Goal: Task Accomplishment & Management: Complete application form

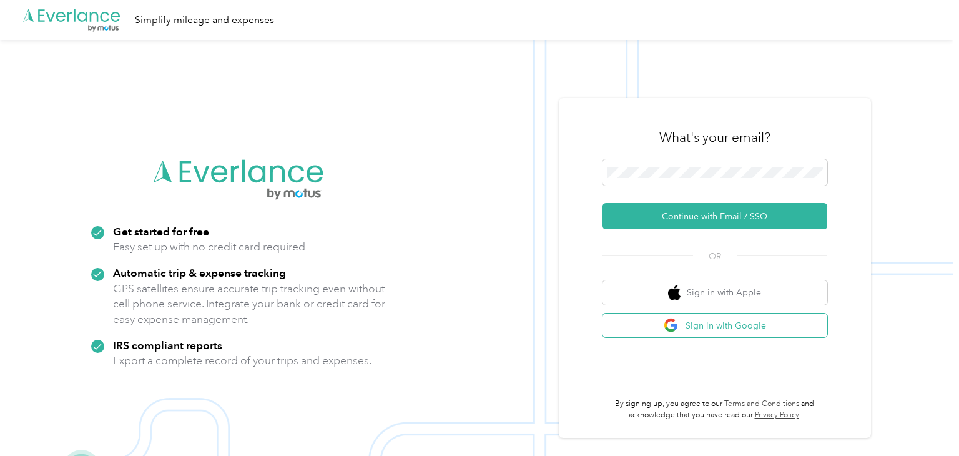
click at [742, 318] on button "Sign in with Google" at bounding box center [715, 326] width 225 height 24
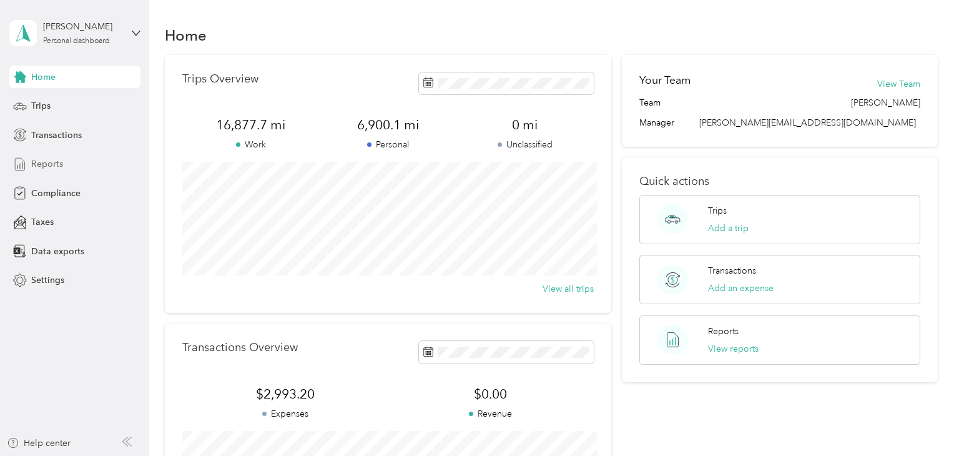
click at [60, 170] on span "Reports" at bounding box center [47, 163] width 32 height 13
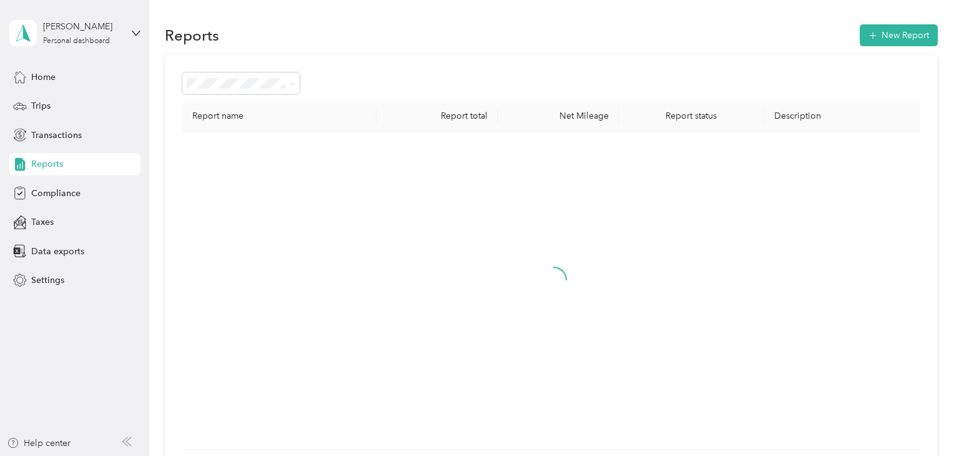
drag, startPoint x: 239, startPoint y: 158, endPoint x: 621, endPoint y: 206, distance: 385.2
click at [621, 206] on div at bounding box center [554, 290] width 724 height 297
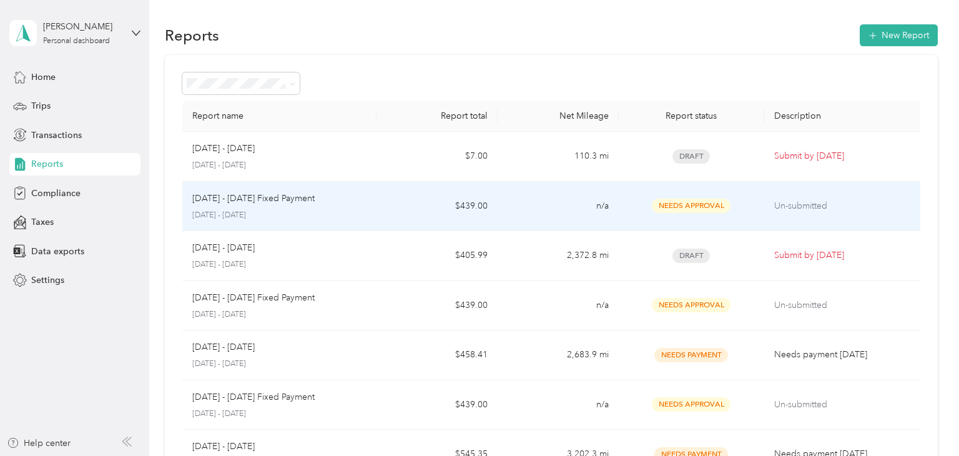
click at [405, 214] on td "$439.00" at bounding box center [437, 207] width 121 height 50
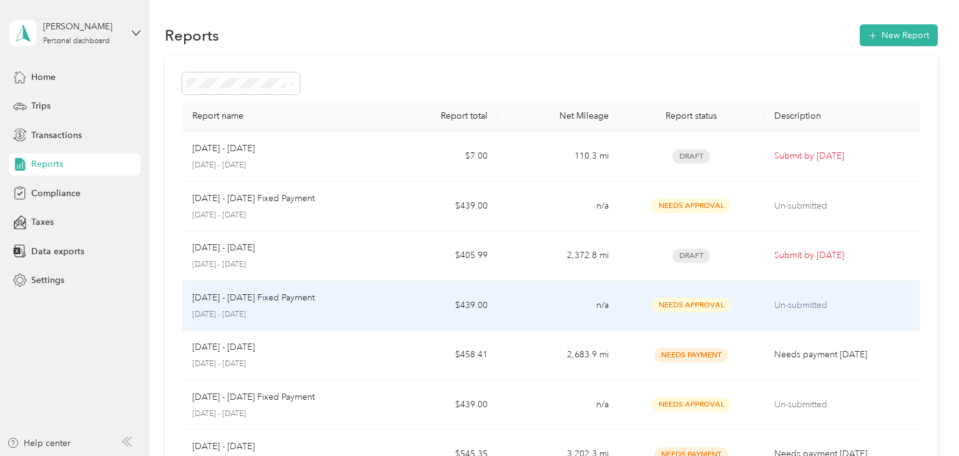
click at [353, 326] on td "Sep 1 - 30, 2025 Fixed Payment September 1 - 30, 2025" at bounding box center [279, 306] width 194 height 50
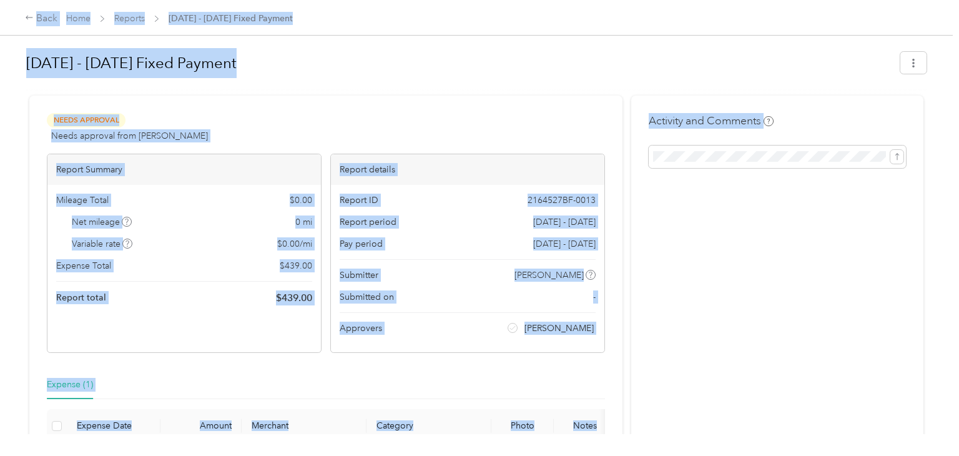
drag, startPoint x: 463, startPoint y: 294, endPoint x: 704, endPoint y: 191, distance: 261.6
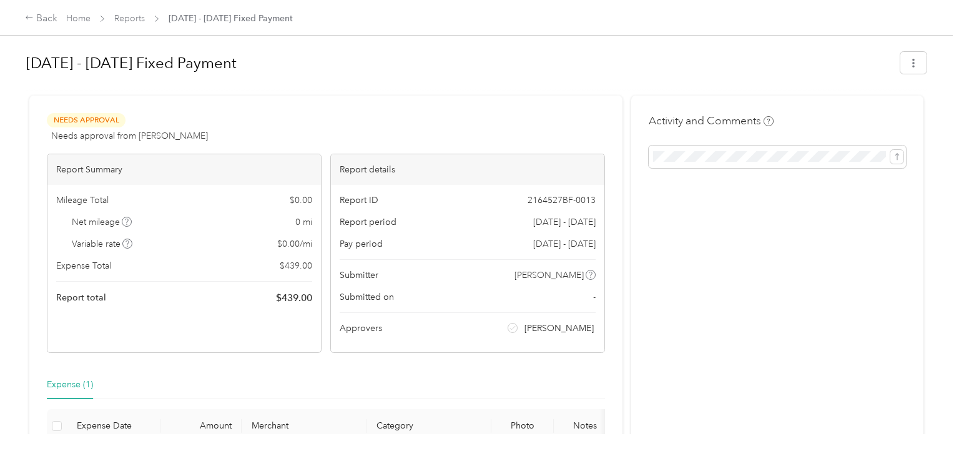
click at [704, 191] on div "Activity and Comments" at bounding box center [777, 307] width 292 height 422
click at [918, 59] on icon "button" at bounding box center [913, 63] width 9 height 9
click at [907, 102] on div "Download" at bounding box center [888, 108] width 74 height 13
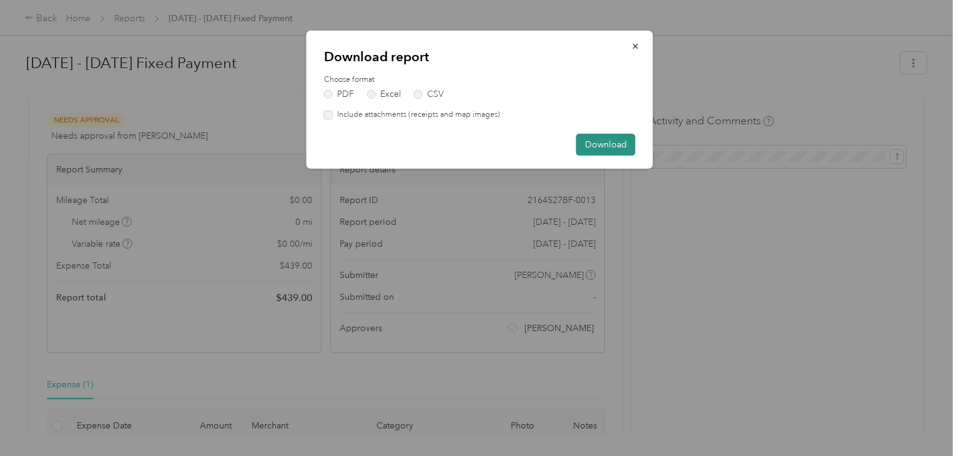
click at [620, 143] on button "Download" at bounding box center [605, 145] width 59 height 22
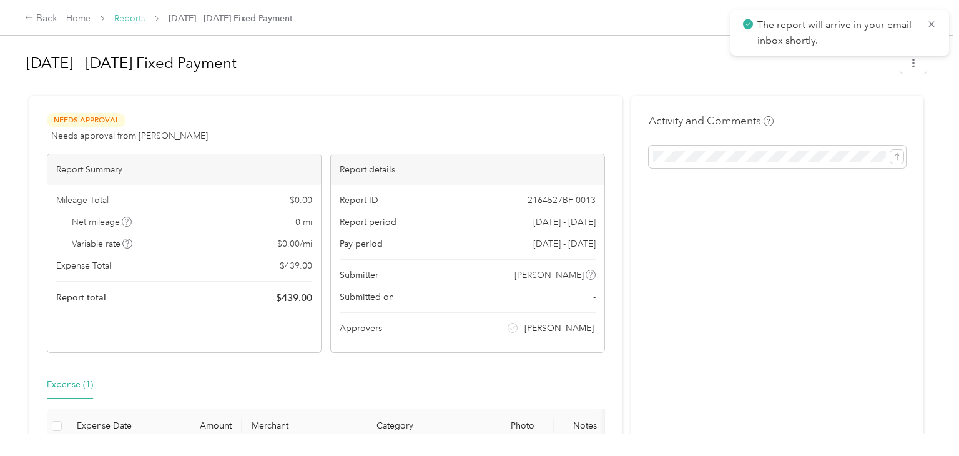
click at [143, 17] on link "Reports" at bounding box center [129, 18] width 31 height 11
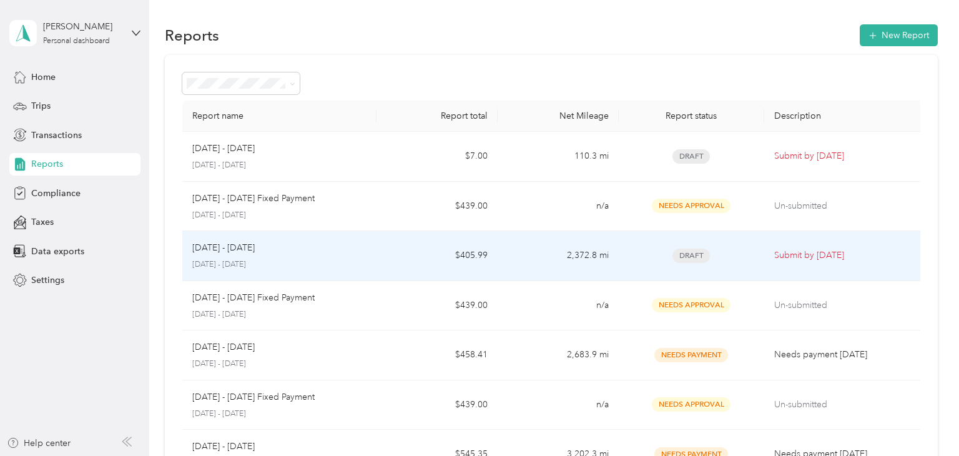
click at [381, 255] on td "$405.99" at bounding box center [437, 256] width 121 height 50
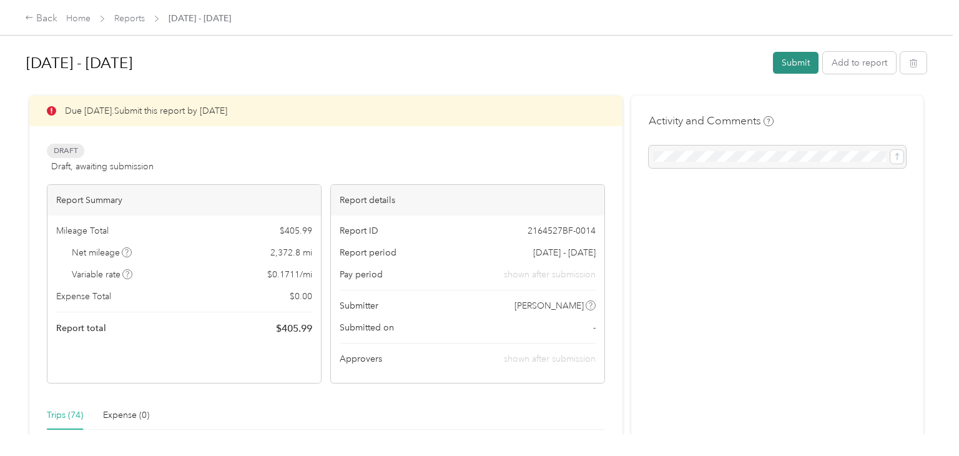
click at [811, 68] on button "Submit" at bounding box center [796, 63] width 46 height 22
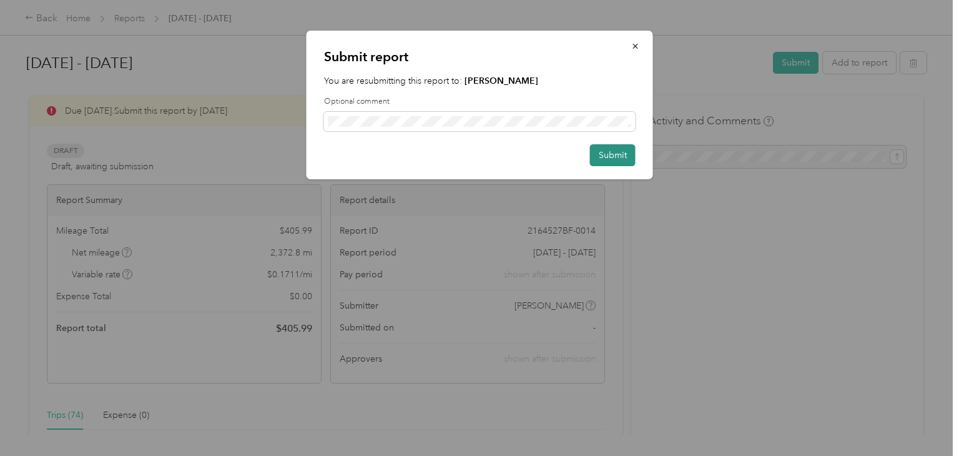
click at [613, 159] on button "Submit" at bounding box center [613, 155] width 46 height 22
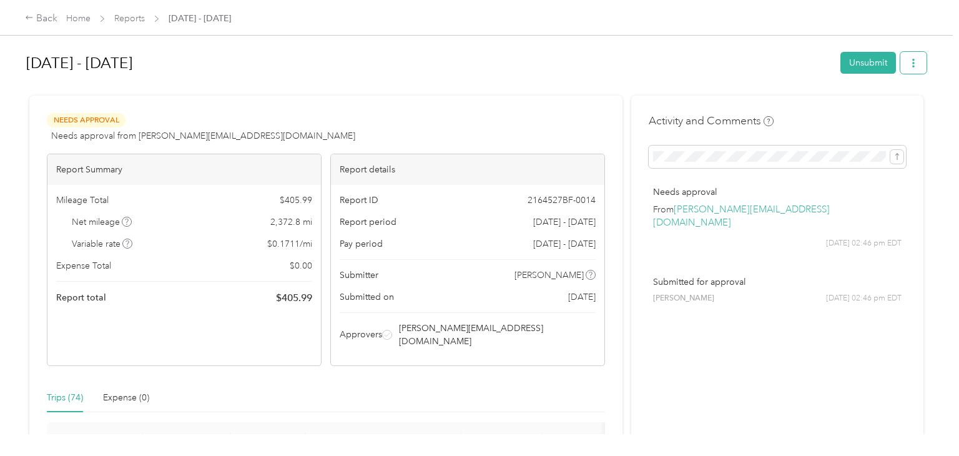
click at [921, 71] on button "button" at bounding box center [914, 63] width 26 height 22
click at [899, 108] on span "Download" at bounding box center [884, 108] width 41 height 13
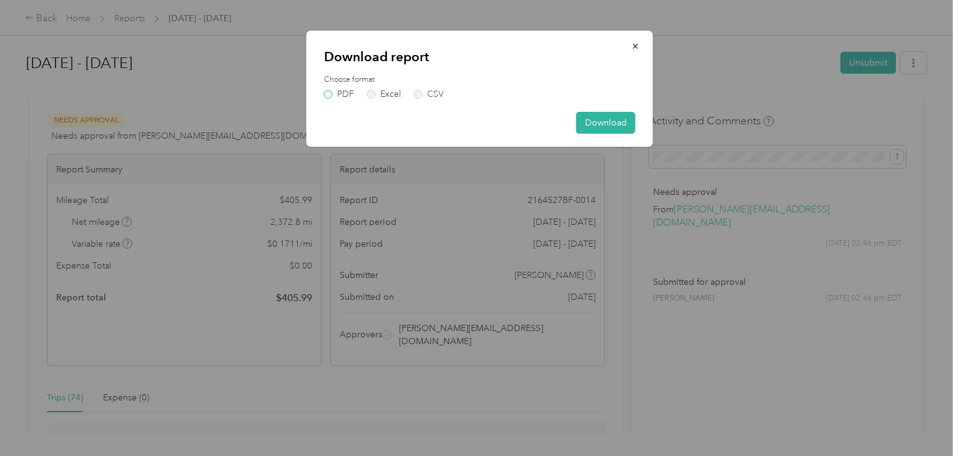
click at [333, 94] on label "PDF" at bounding box center [339, 94] width 30 height 9
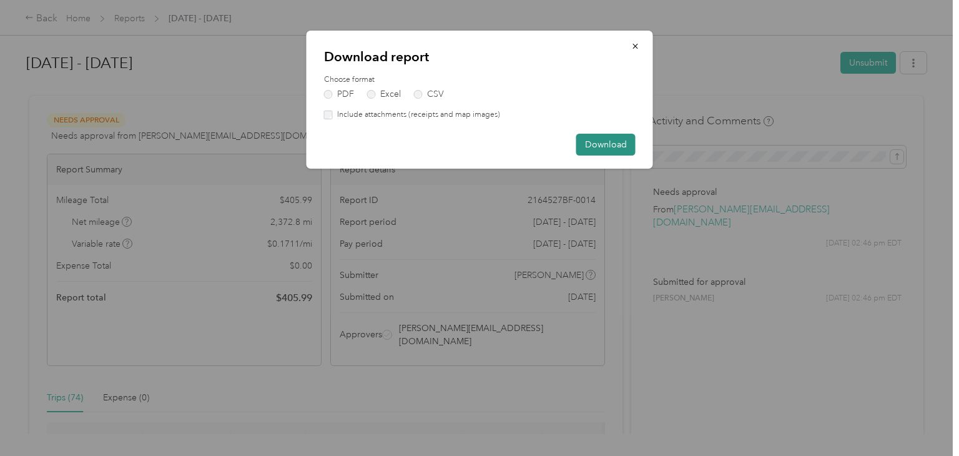
click at [591, 144] on button "Download" at bounding box center [605, 145] width 59 height 22
